Goal: Task Accomplishment & Management: Manage account settings

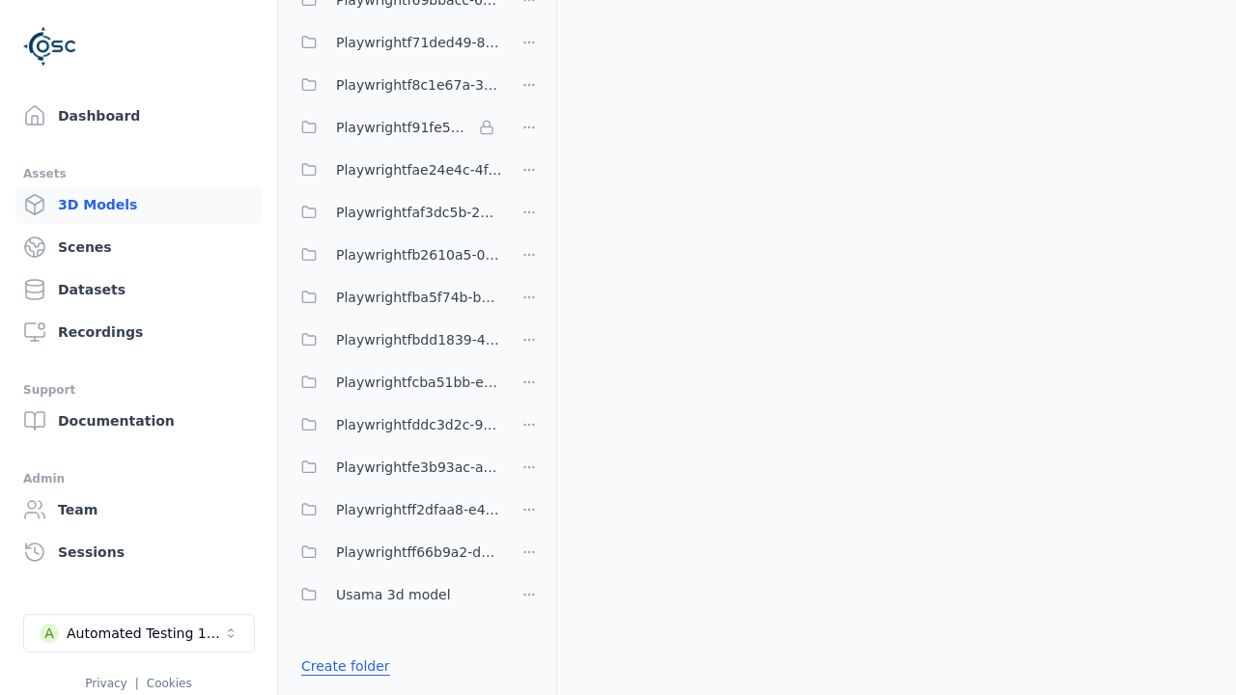
click at [345, 666] on link "Create folder" at bounding box center [345, 665] width 89 height 19
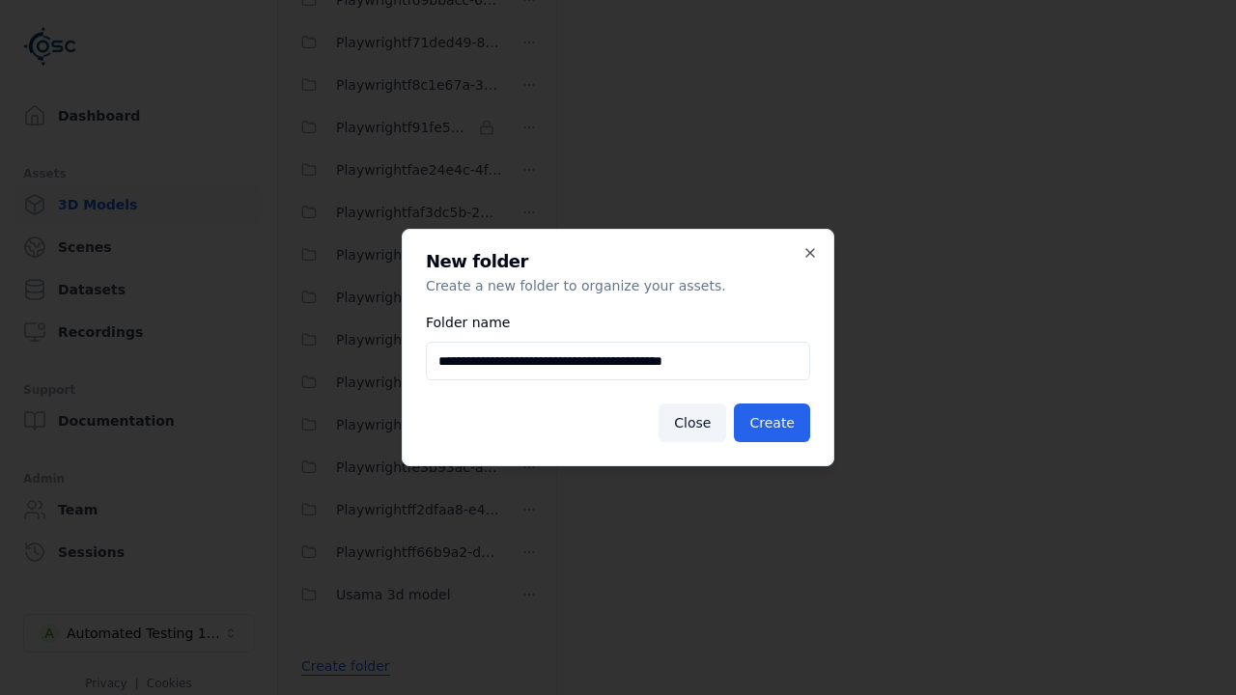
scroll to position [0, 2]
type input "**********"
click at [771, 423] on button "Create" at bounding box center [772, 423] width 76 height 39
